Goal: Go to known website: Go to known website

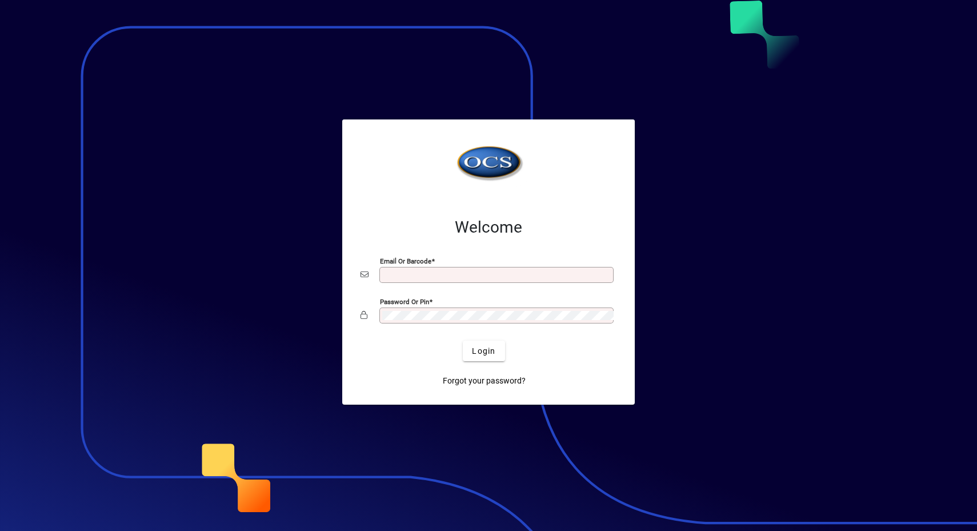
type input "**********"
click at [474, 349] on span "Login" at bounding box center [483, 351] width 23 height 12
